Goal: Task Accomplishment & Management: Manage account settings

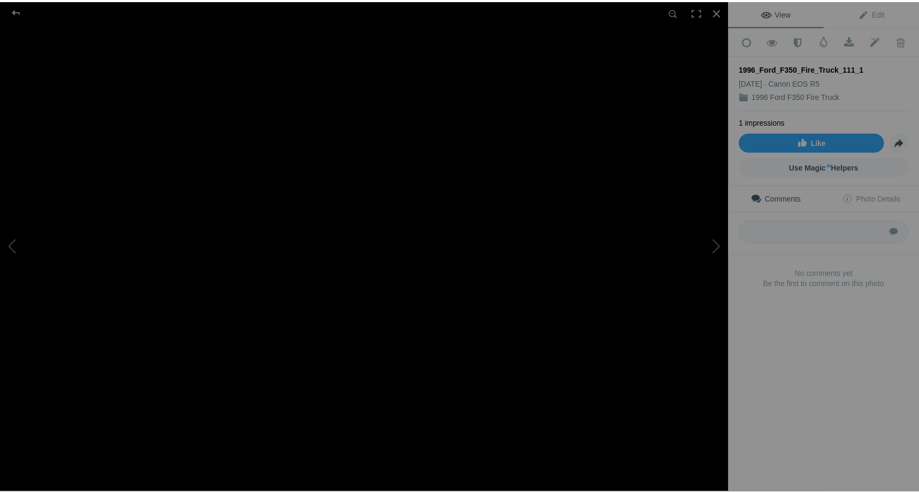
scroll to position [1737, 0]
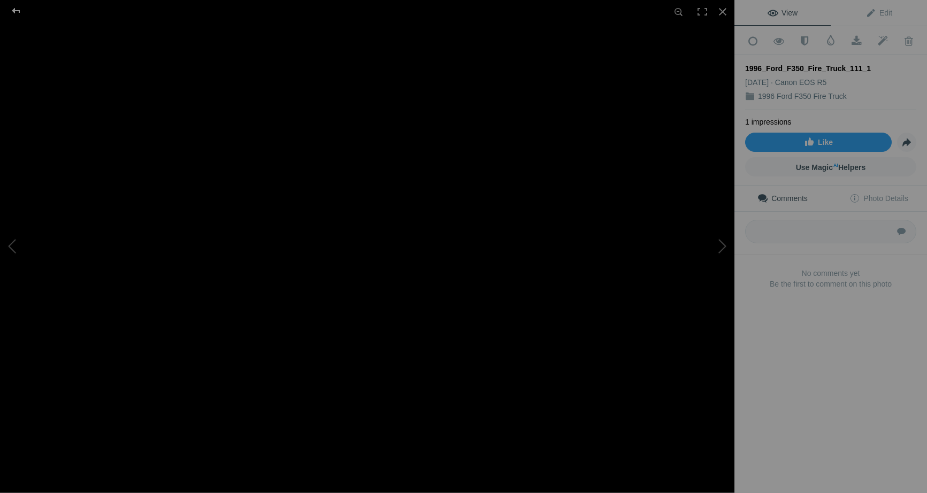
click at [13, 7] on div at bounding box center [16, 10] width 39 height 21
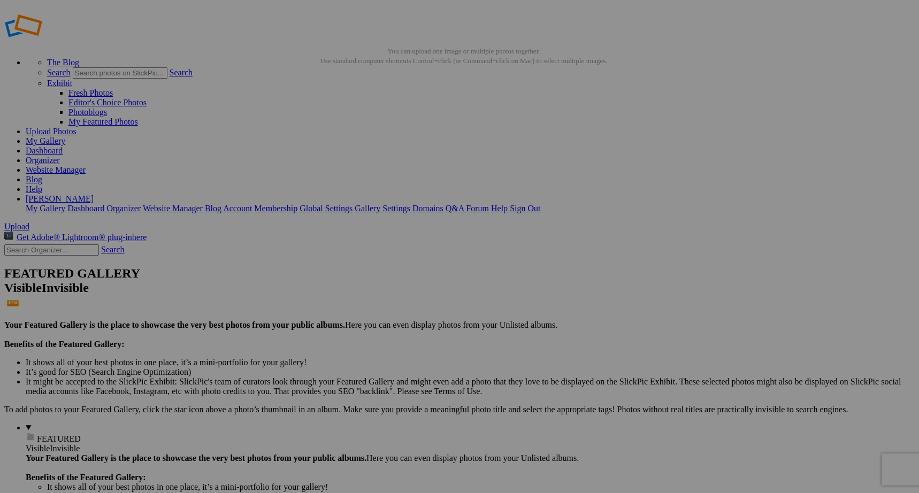
scroll to position [0, 0]
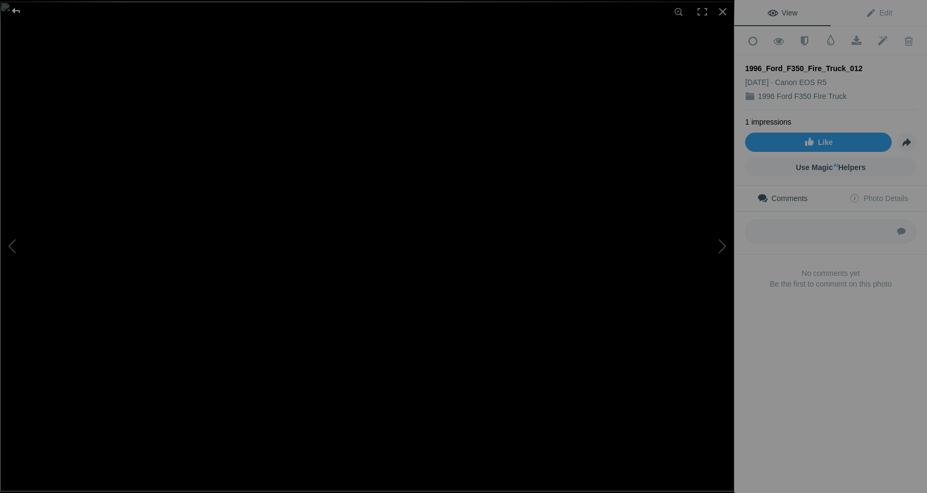
click at [15, 7] on div at bounding box center [16, 10] width 39 height 21
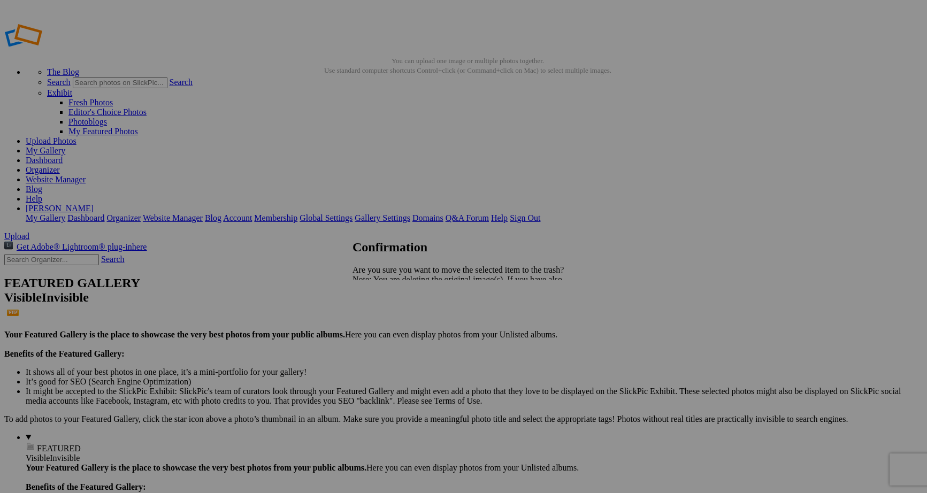
click at [388, 312] on span "Yes" at bounding box center [382, 316] width 12 height 9
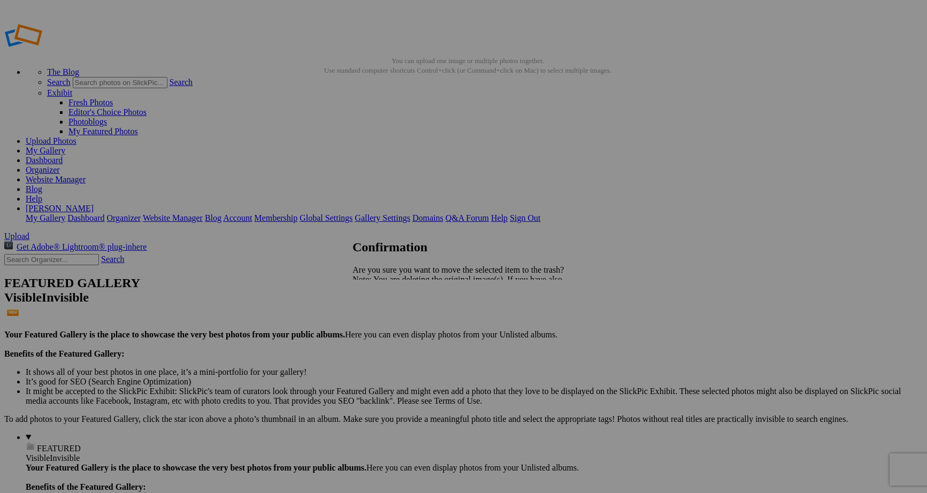
click at [388, 316] on link "Yes" at bounding box center [382, 316] width 12 height 9
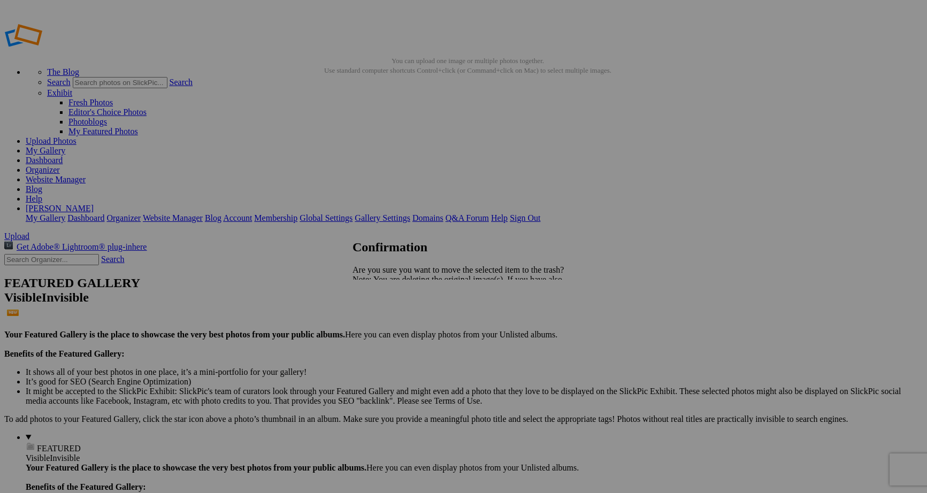
click at [388, 314] on span "Yes" at bounding box center [382, 316] width 12 height 9
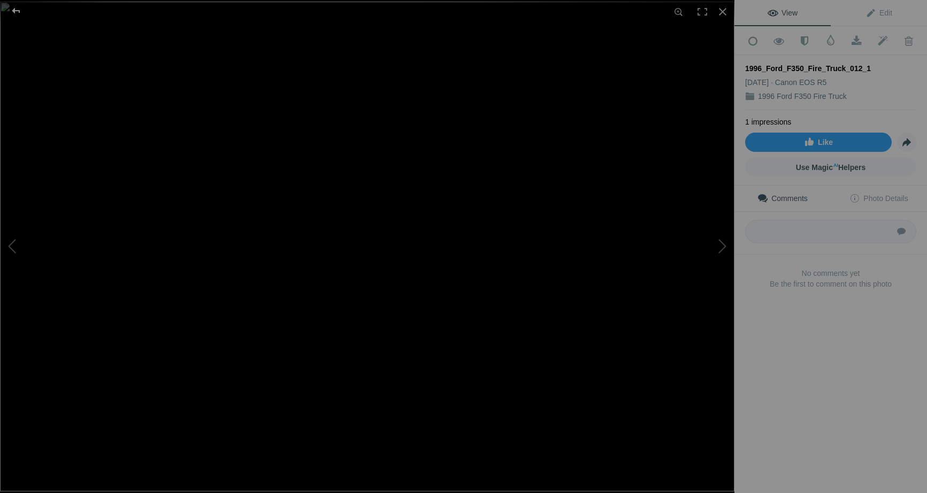
click at [13, 7] on div at bounding box center [16, 10] width 39 height 21
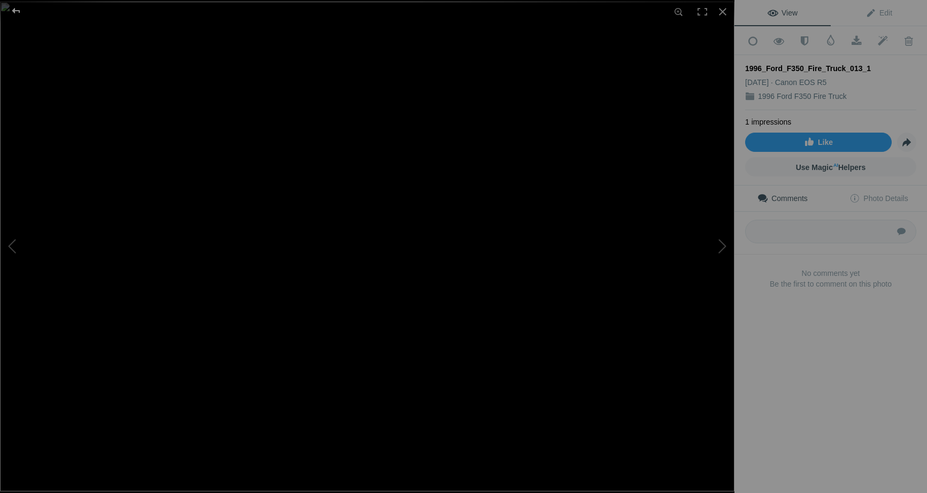
click at [18, 11] on div at bounding box center [16, 10] width 39 height 21
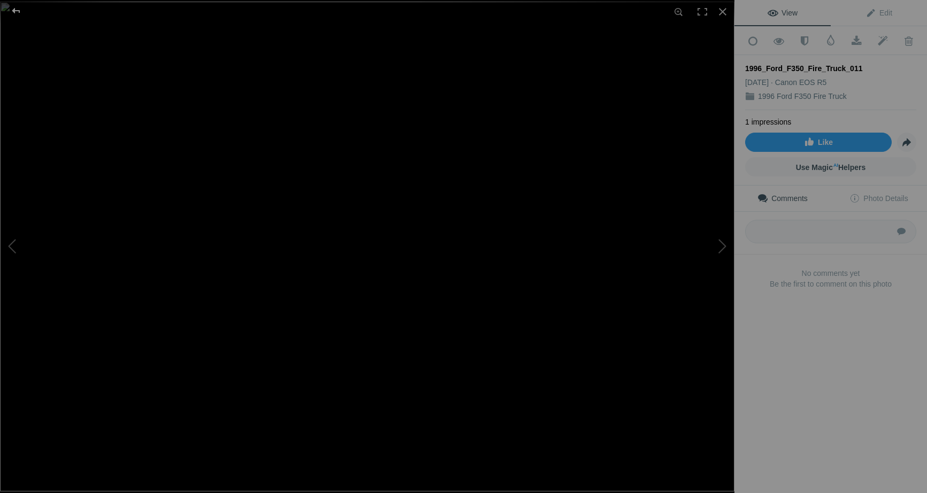
click at [15, 12] on div at bounding box center [16, 10] width 39 height 21
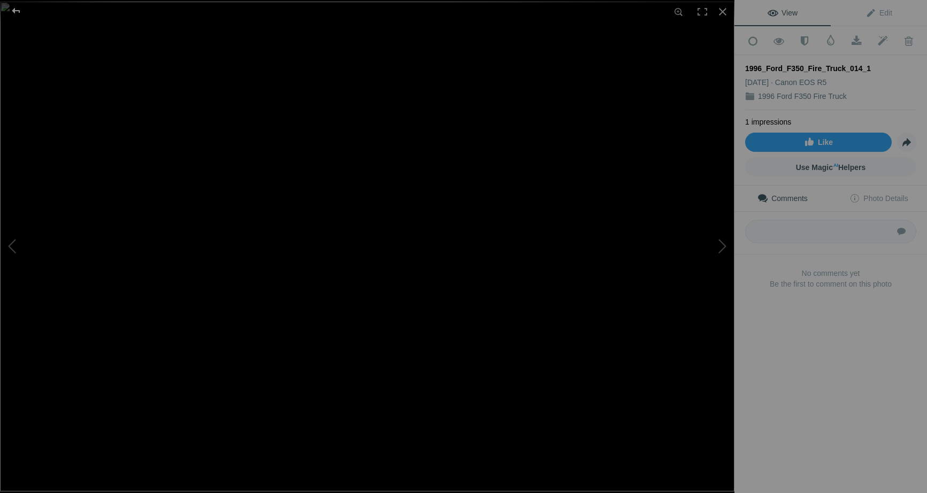
click at [18, 10] on div at bounding box center [16, 10] width 39 height 21
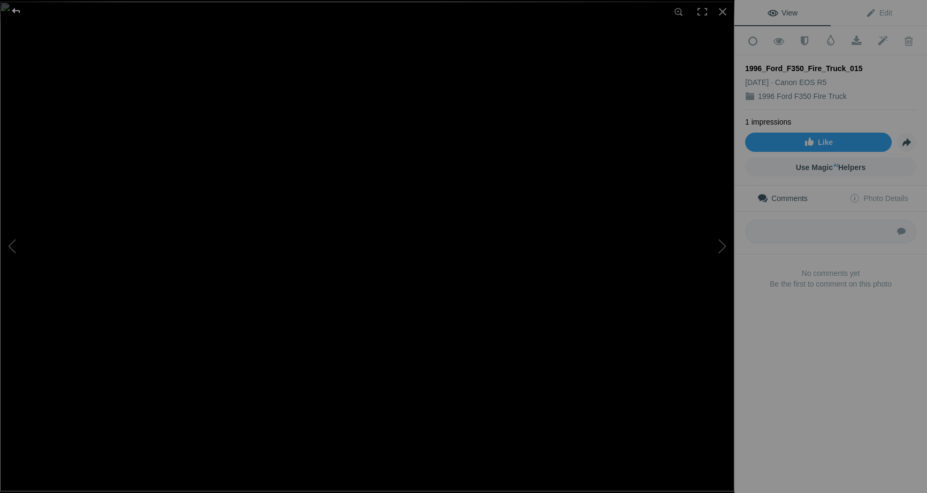
click at [14, 8] on div at bounding box center [16, 10] width 39 height 21
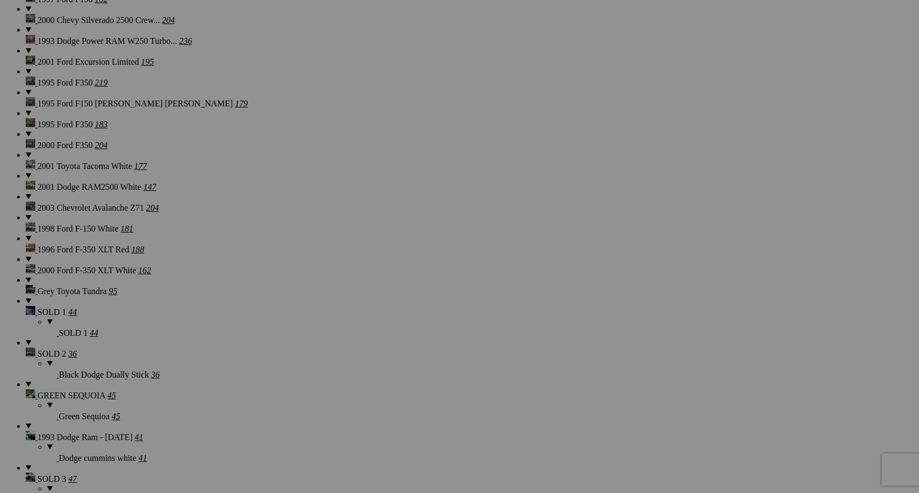
scroll to position [1498, 0]
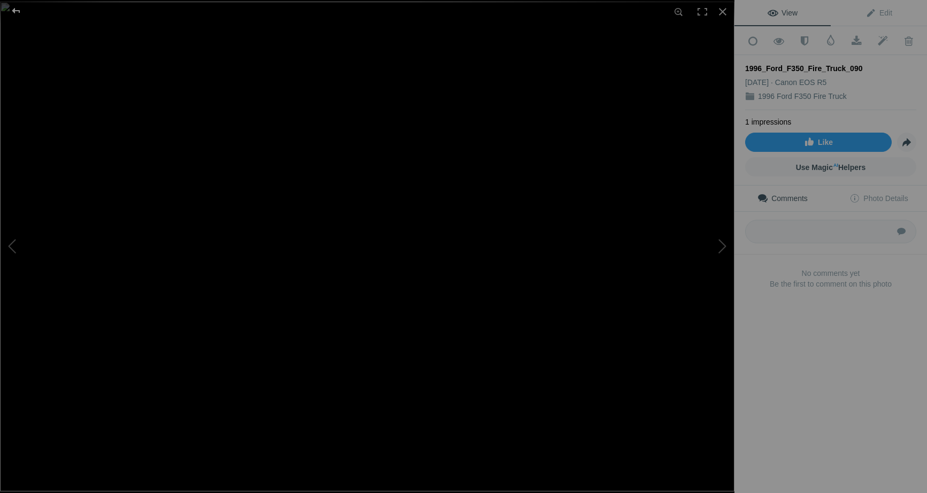
click at [10, 6] on div at bounding box center [16, 10] width 39 height 21
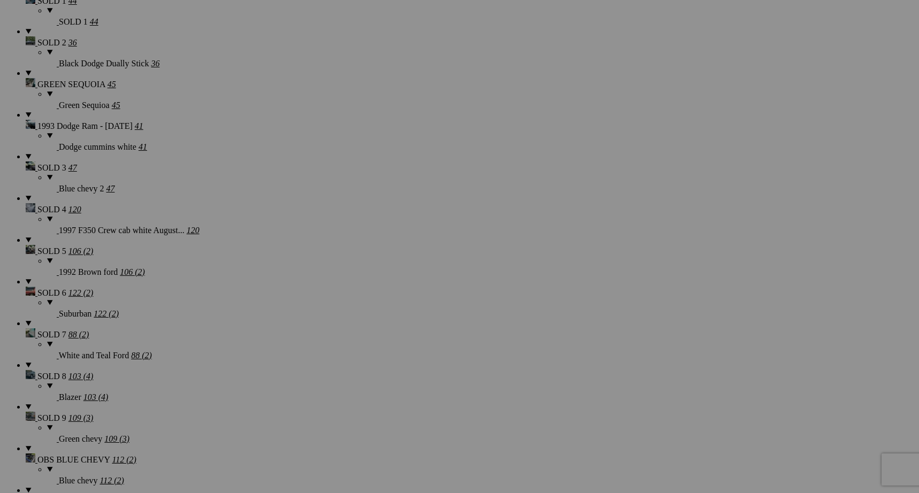
scroll to position [1748, 0]
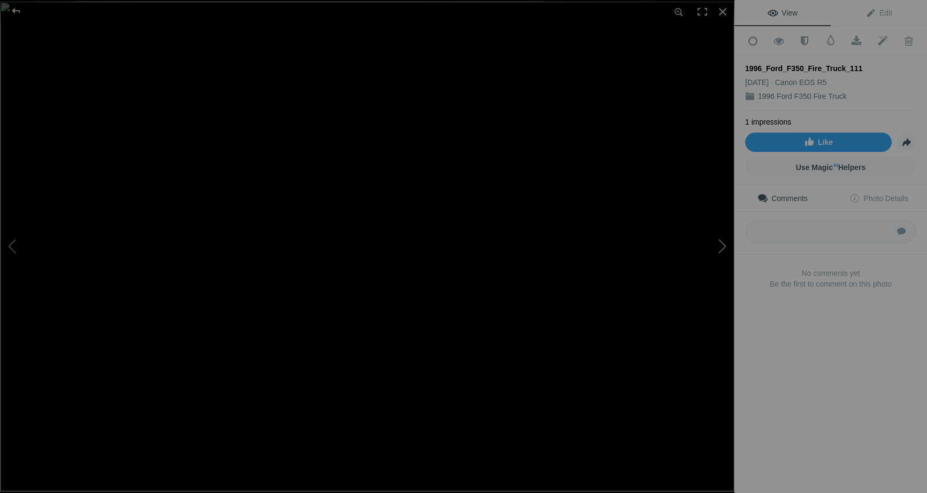
click at [719, 248] on button at bounding box center [694, 247] width 80 height 178
click at [17, 7] on div at bounding box center [16, 10] width 39 height 21
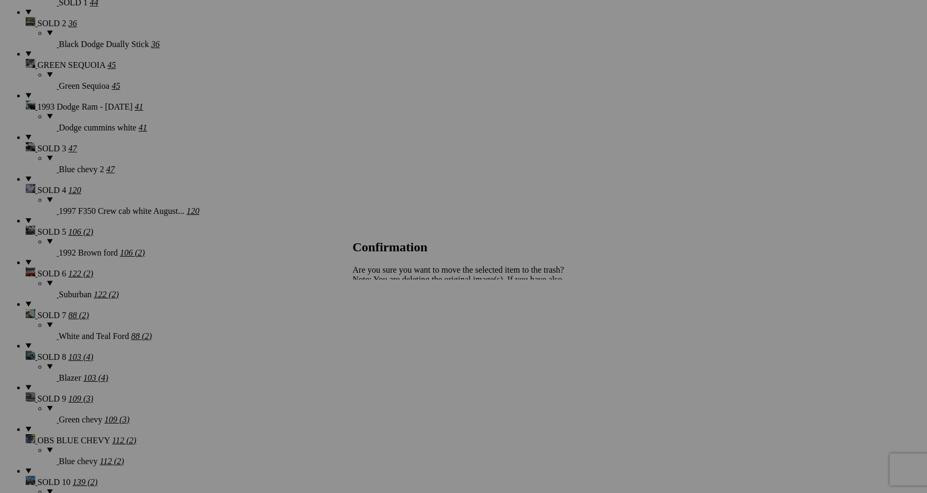
click at [388, 317] on link "Yes" at bounding box center [382, 316] width 12 height 9
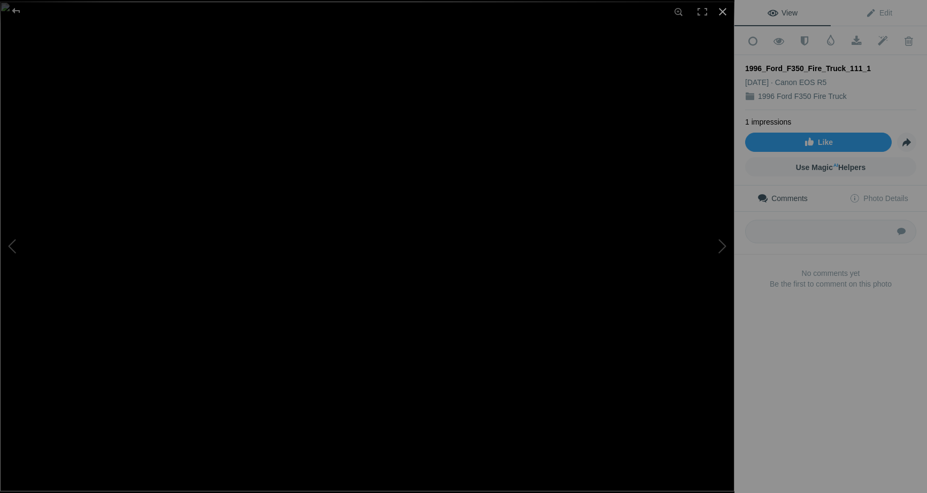
click at [724, 13] on div at bounding box center [723, 12] width 24 height 24
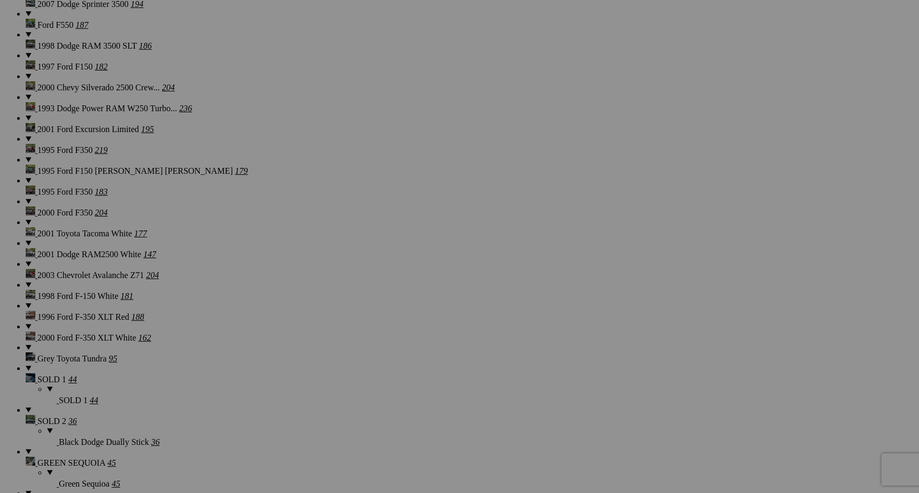
scroll to position [1373, 0]
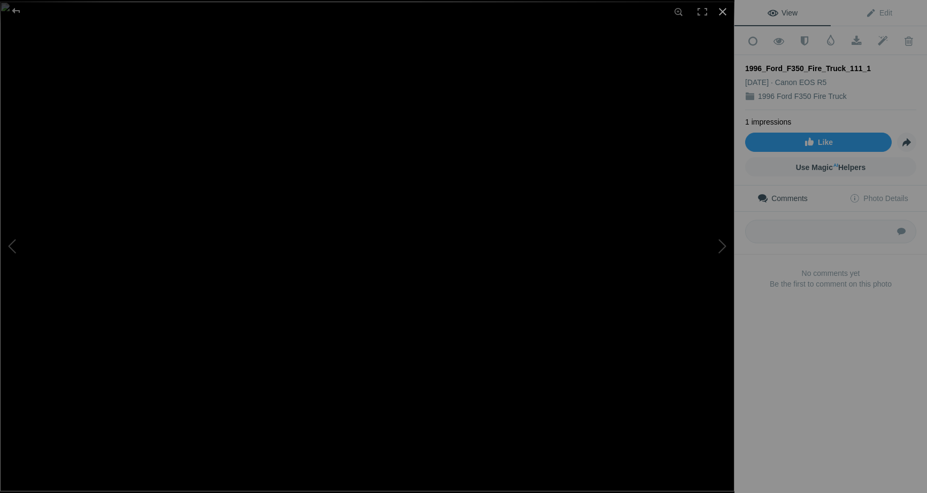
click at [724, 14] on div at bounding box center [723, 12] width 24 height 24
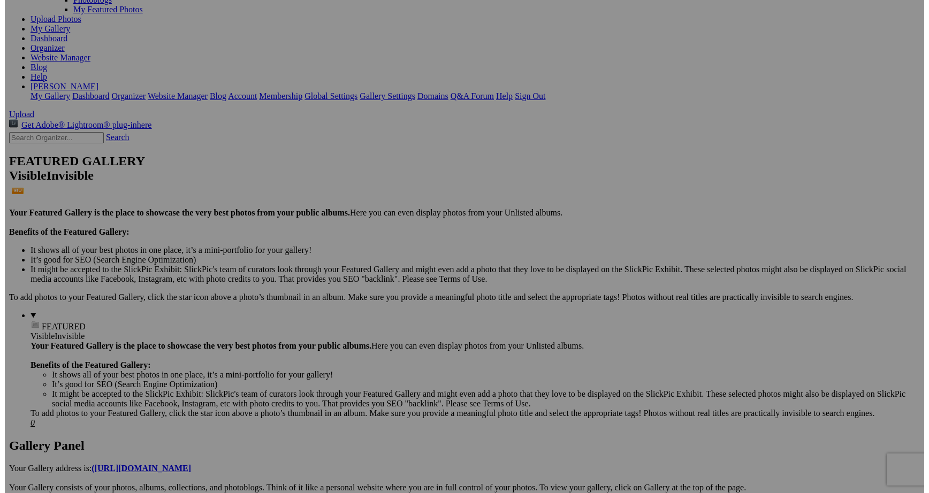
scroll to position [0, 0]
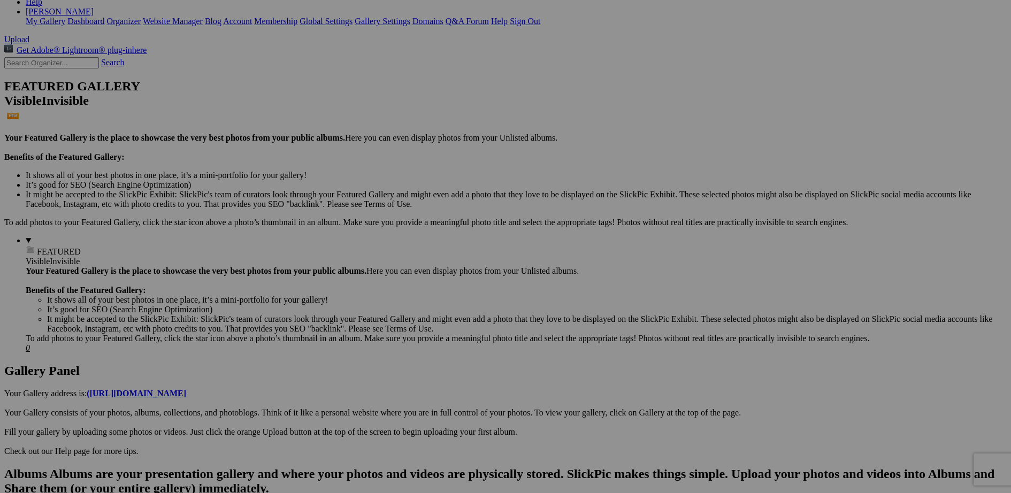
scroll to position [250, 0]
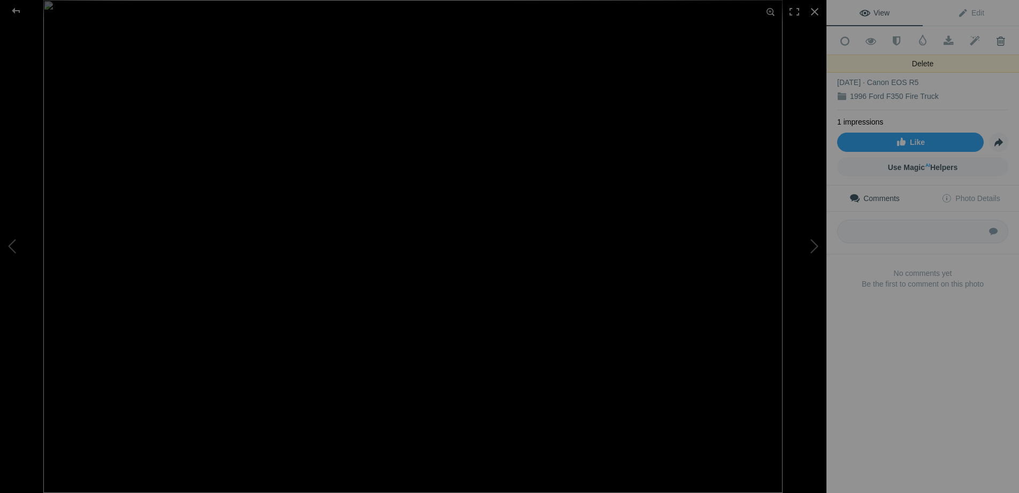
click at [920, 41] on span at bounding box center [1000, 41] width 26 height 11
click at [920, 59] on div "1996_Ford_F350_Fire_Truck_020 Oct 04, 2025 Canon EOS R5 1996 Ford F350 Fire Tru…" at bounding box center [922, 82] width 171 height 55
click at [920, 45] on span at bounding box center [1000, 41] width 26 height 11
click at [920, 38] on span at bounding box center [1000, 41] width 26 height 11
click at [920, 41] on span at bounding box center [1000, 41] width 26 height 11
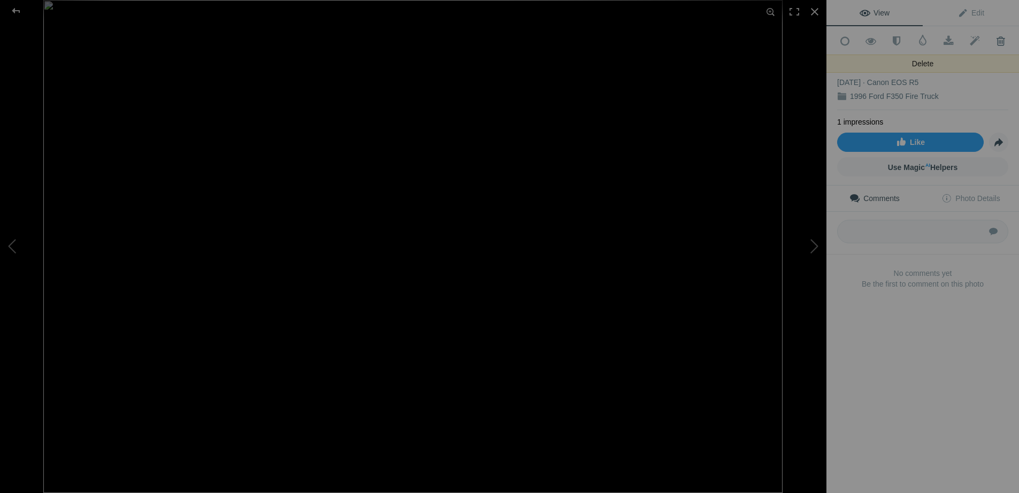
click at [920, 37] on span at bounding box center [1000, 41] width 26 height 11
click at [815, 7] on div at bounding box center [815, 12] width 24 height 24
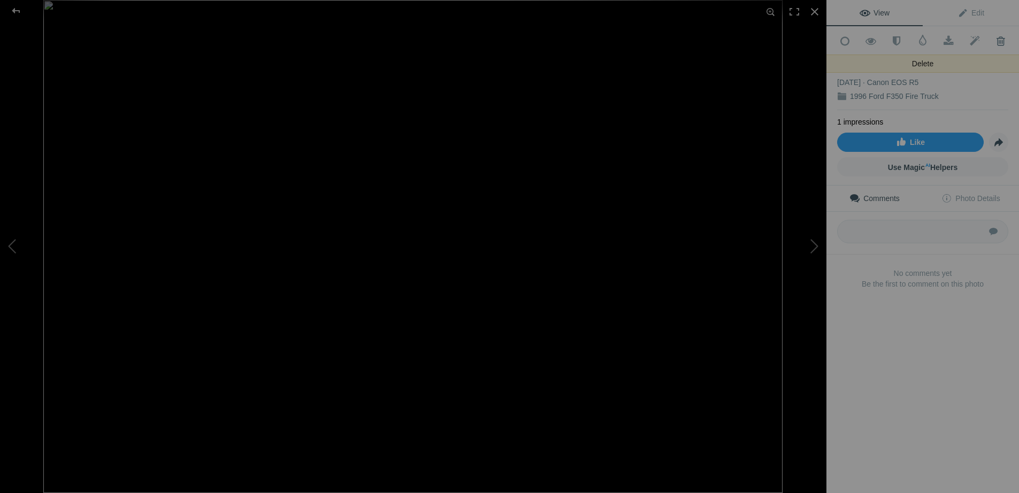
click at [920, 39] on span at bounding box center [1000, 41] width 26 height 11
click at [11, 248] on button at bounding box center [40, 247] width 80 height 178
click at [10, 249] on button at bounding box center [40, 247] width 80 height 178
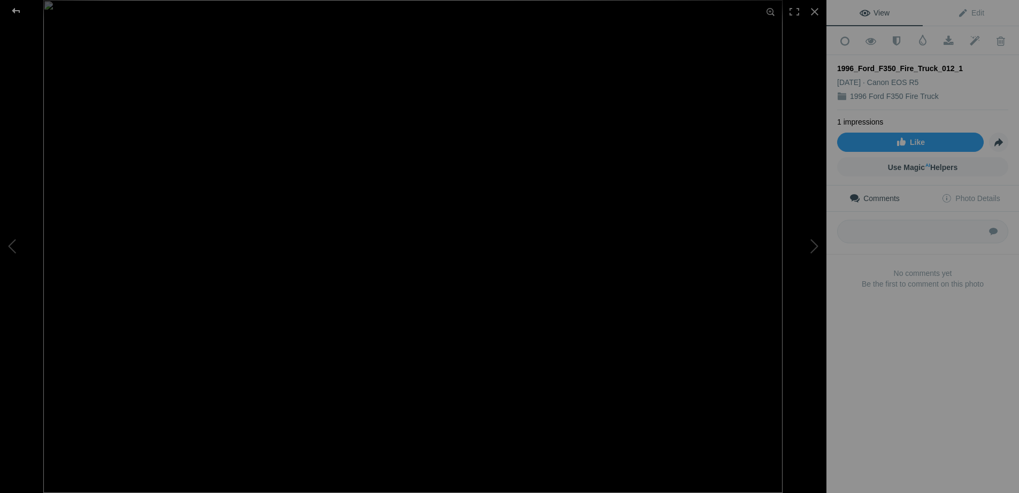
click at [15, 11] on div at bounding box center [16, 10] width 39 height 21
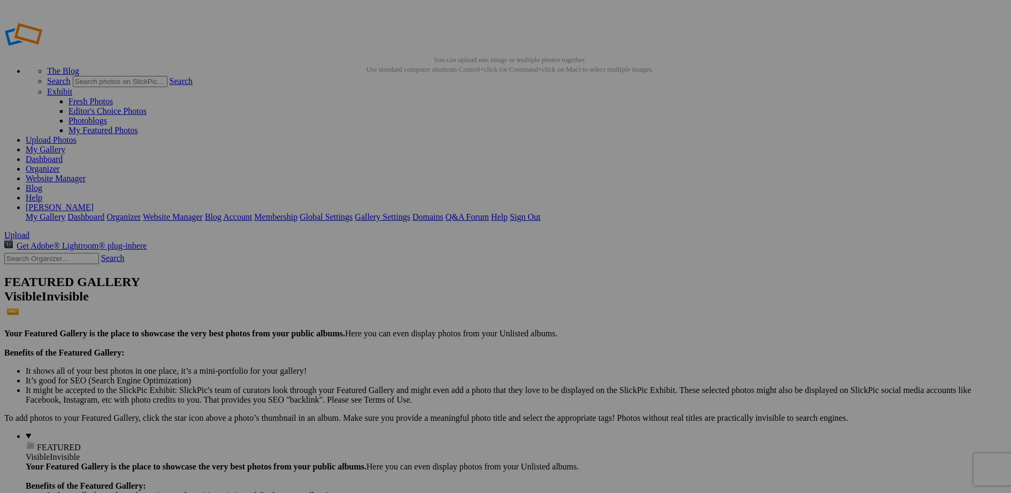
scroll to position [0, 0]
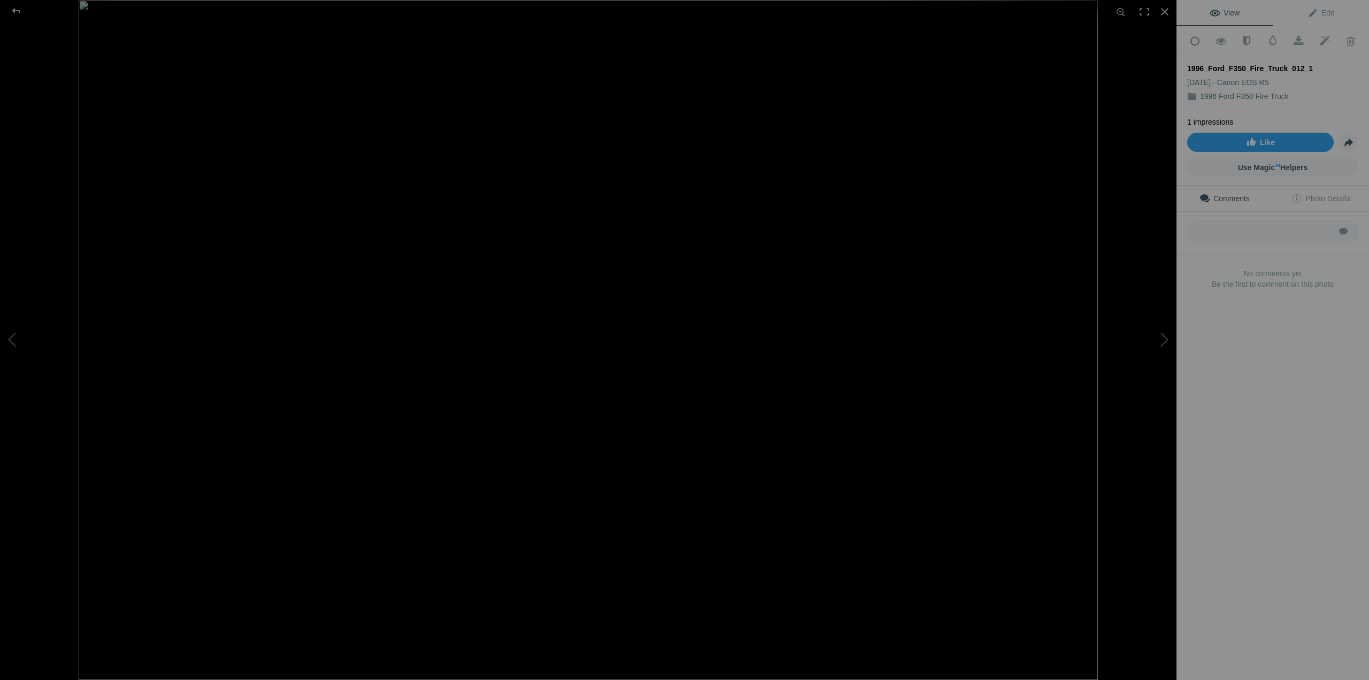
click at [642, 456] on img at bounding box center [589, 340] width 1020 height 680
click at [1010, 332] on button at bounding box center [1137, 340] width 80 height 245
click at [1010, 340] on button at bounding box center [1137, 340] width 80 height 245
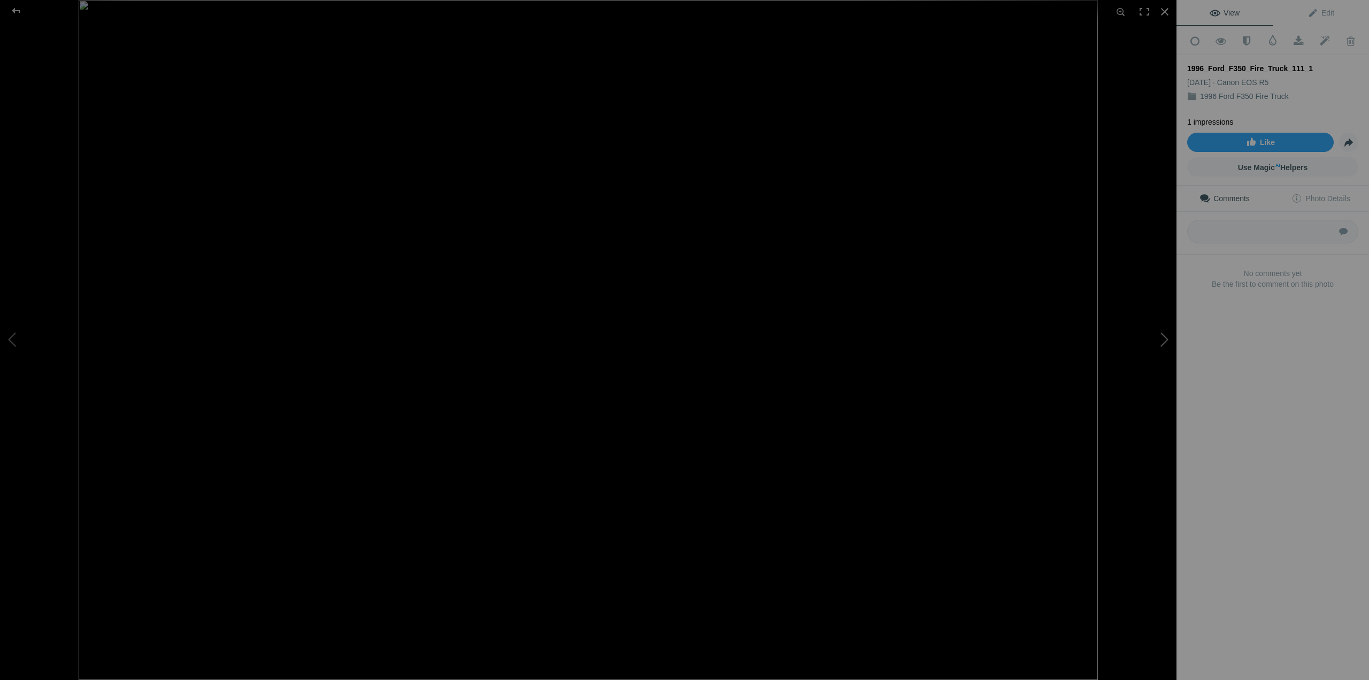
click at [1010, 340] on button at bounding box center [1137, 340] width 80 height 245
click at [1010, 342] on button at bounding box center [1137, 340] width 80 height 245
click at [1010, 338] on button at bounding box center [1137, 340] width 80 height 245
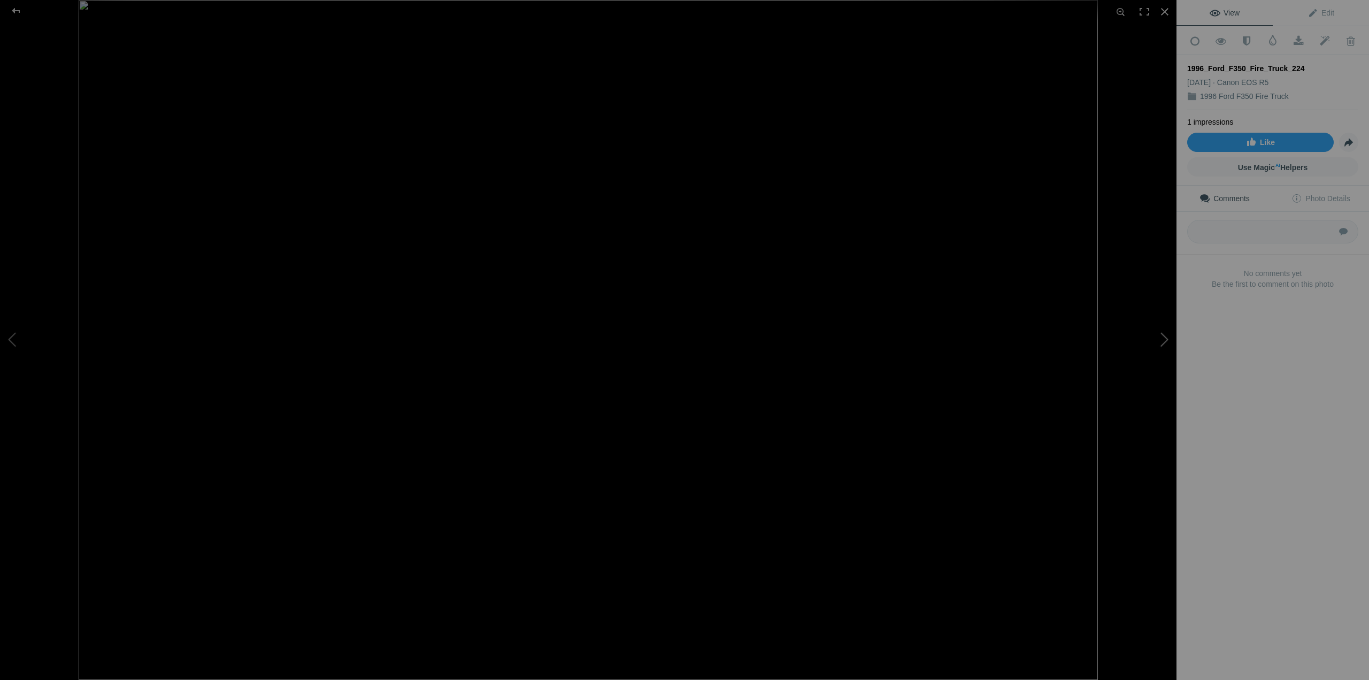
click at [1010, 338] on button at bounding box center [1137, 340] width 80 height 245
click at [1010, 336] on button at bounding box center [1137, 340] width 80 height 245
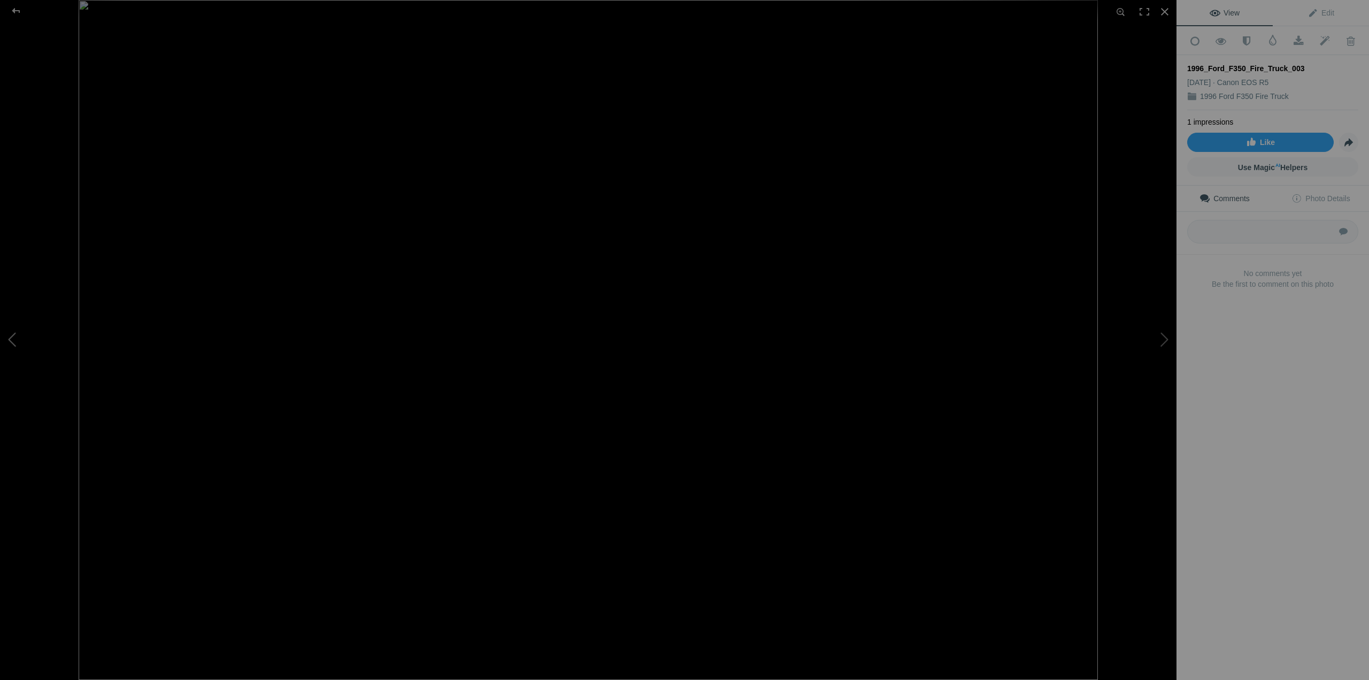
click at [17, 336] on button at bounding box center [40, 340] width 80 height 245
click at [1010, 339] on button at bounding box center [1137, 340] width 80 height 245
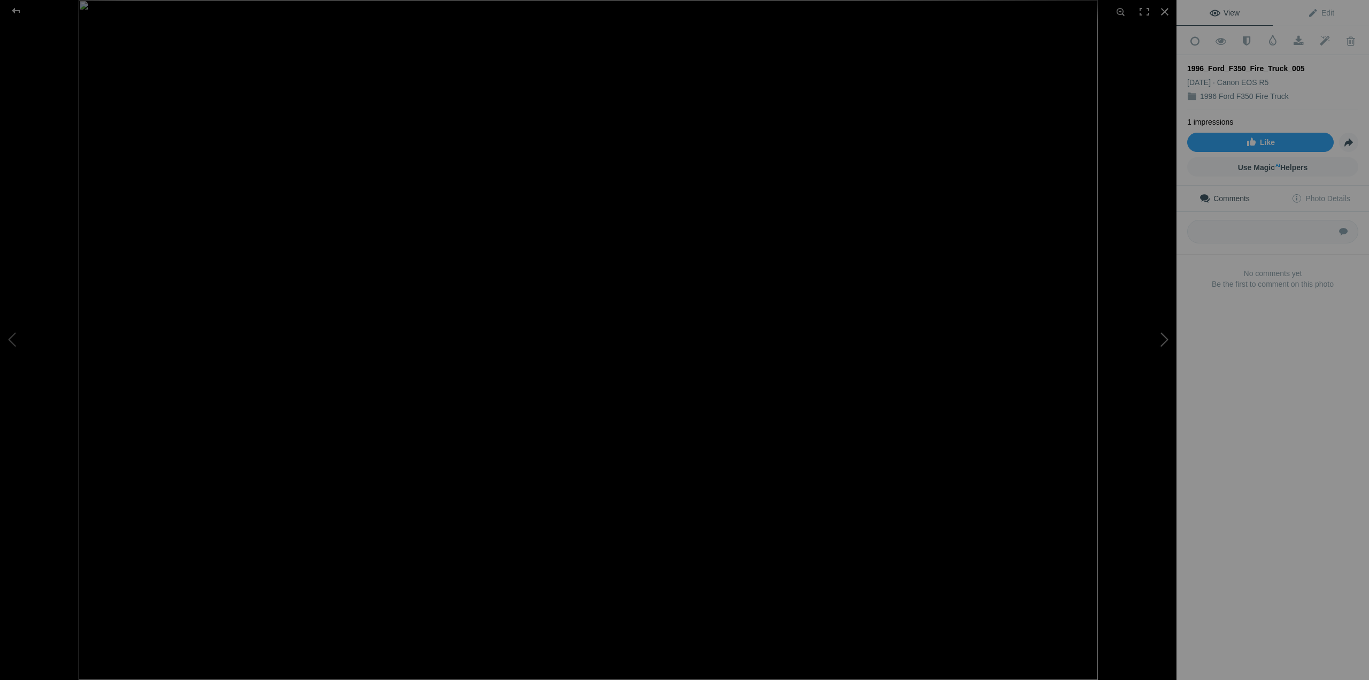
click at [1010, 339] on button at bounding box center [1137, 340] width 80 height 245
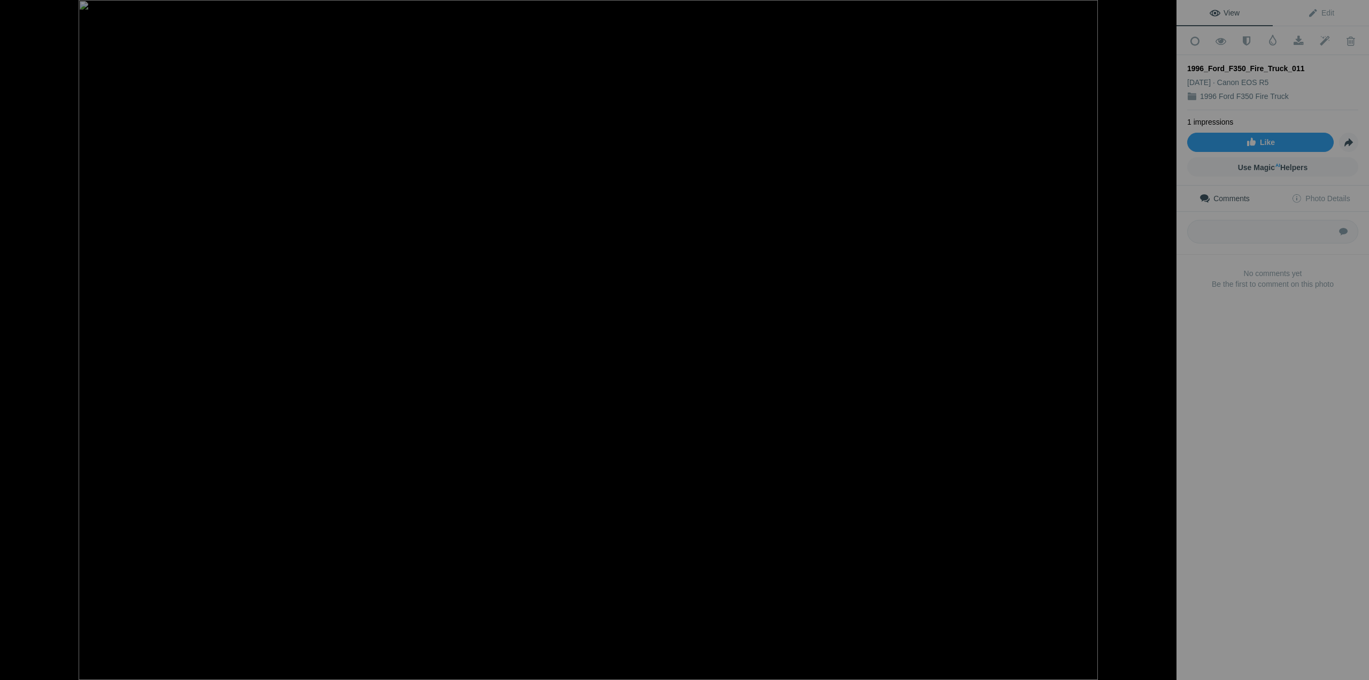
click at [1010, 339] on button at bounding box center [1137, 340] width 80 height 245
click at [1010, 340] on button at bounding box center [1137, 340] width 80 height 245
click at [1010, 338] on button at bounding box center [1137, 340] width 80 height 245
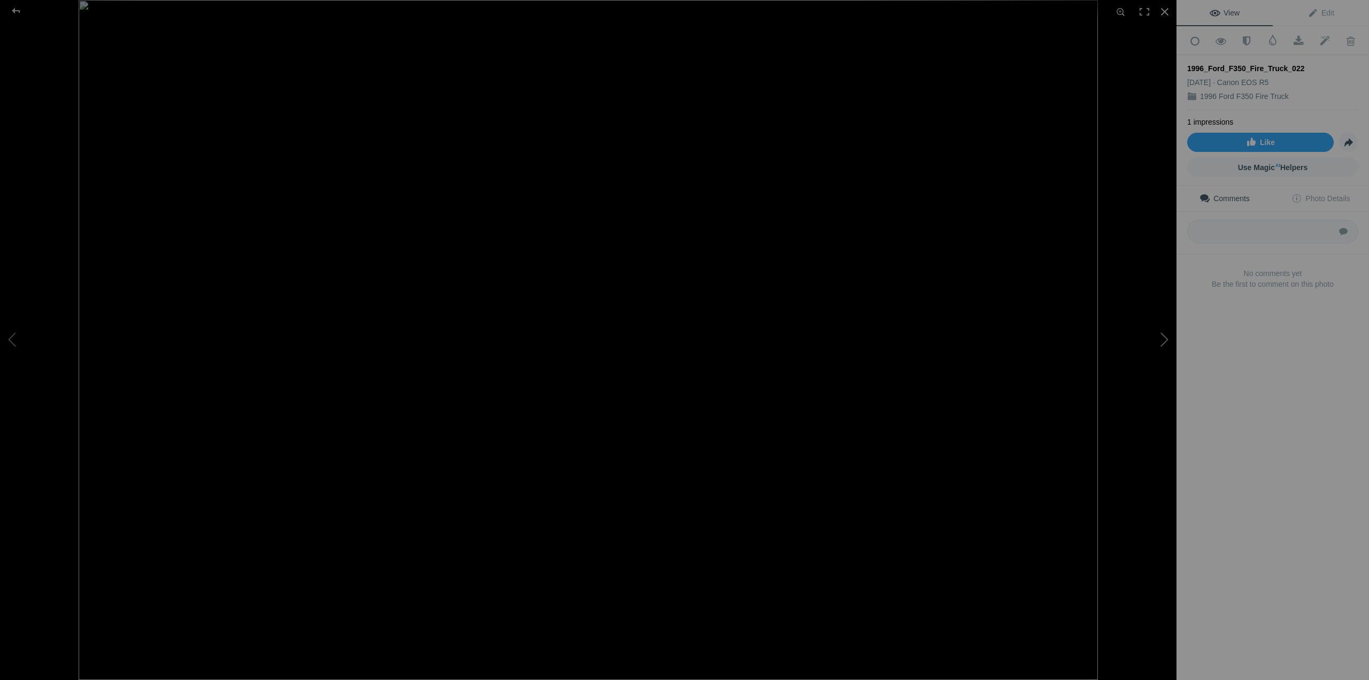
click at [1010, 338] on button at bounding box center [1137, 340] width 80 height 245
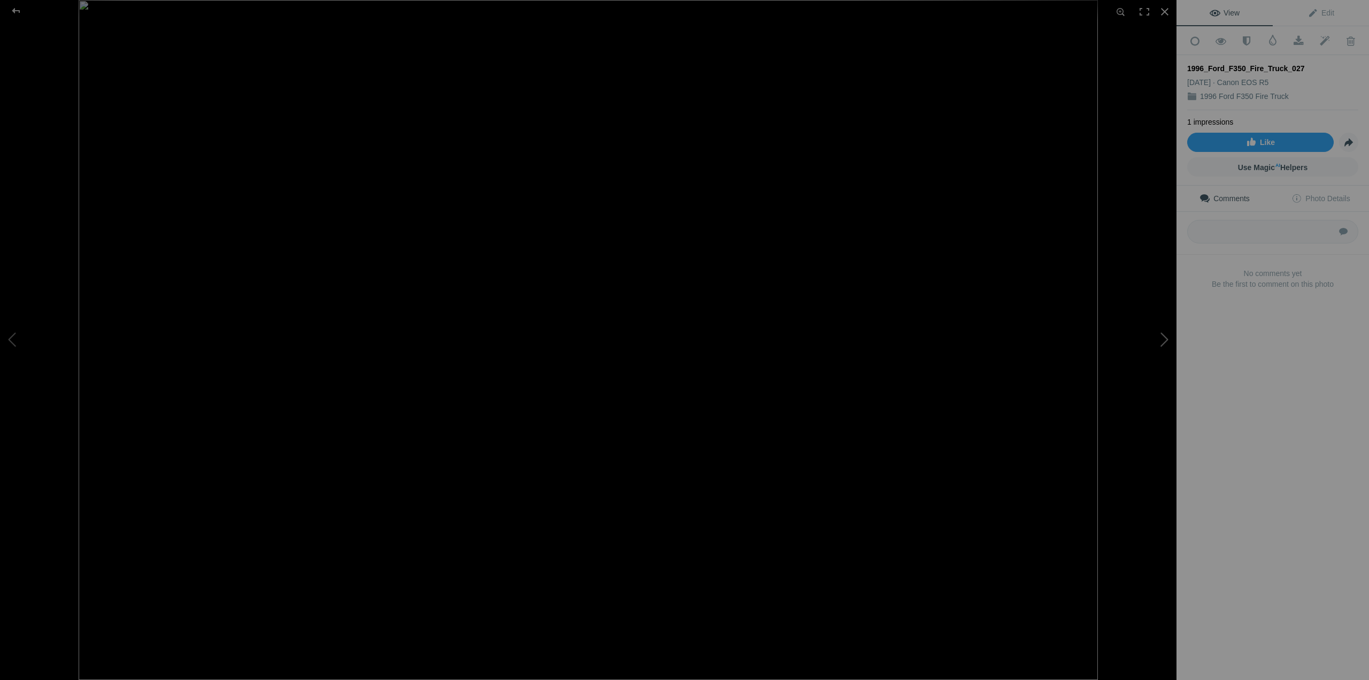
click at [1010, 338] on button at bounding box center [1137, 340] width 80 height 245
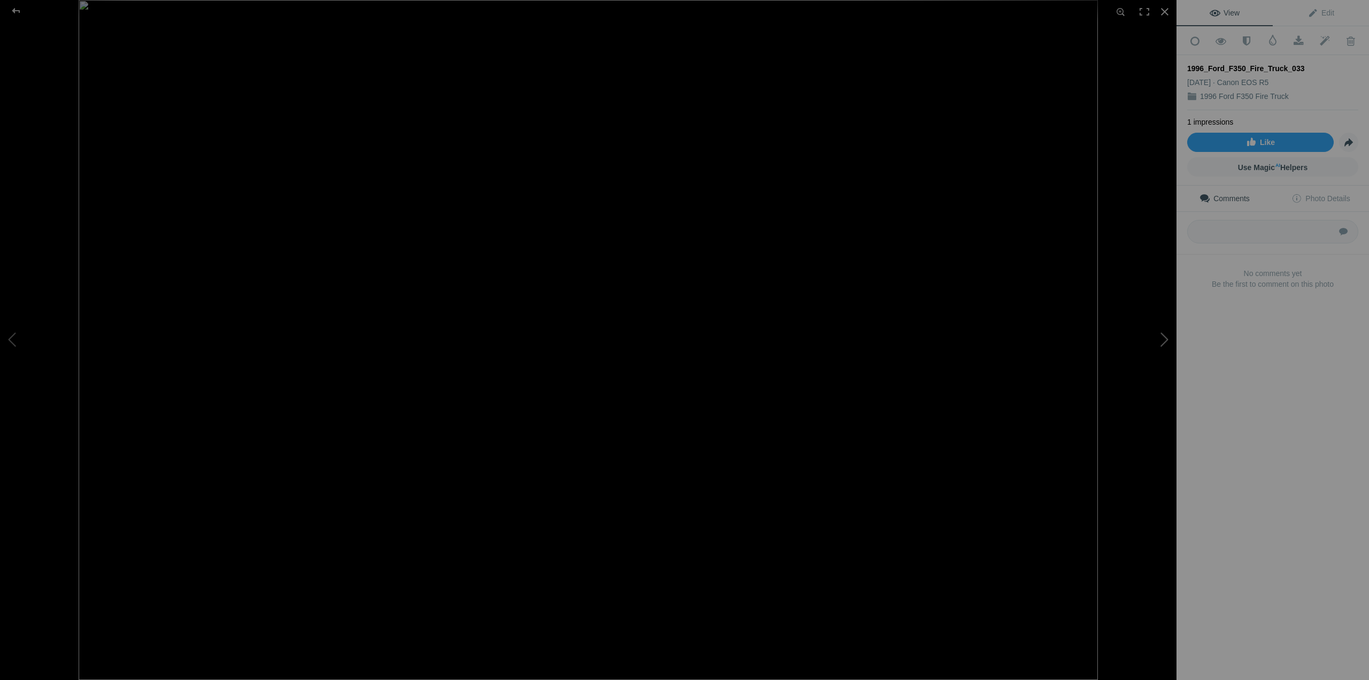
click at [1010, 338] on button at bounding box center [1137, 340] width 80 height 245
click at [1010, 42] on span at bounding box center [1351, 41] width 26 height 11
click at [1010, 40] on span at bounding box center [1351, 41] width 26 height 11
click at [11, 11] on div at bounding box center [16, 10] width 39 height 21
